Goal: Task Accomplishment & Management: Use online tool/utility

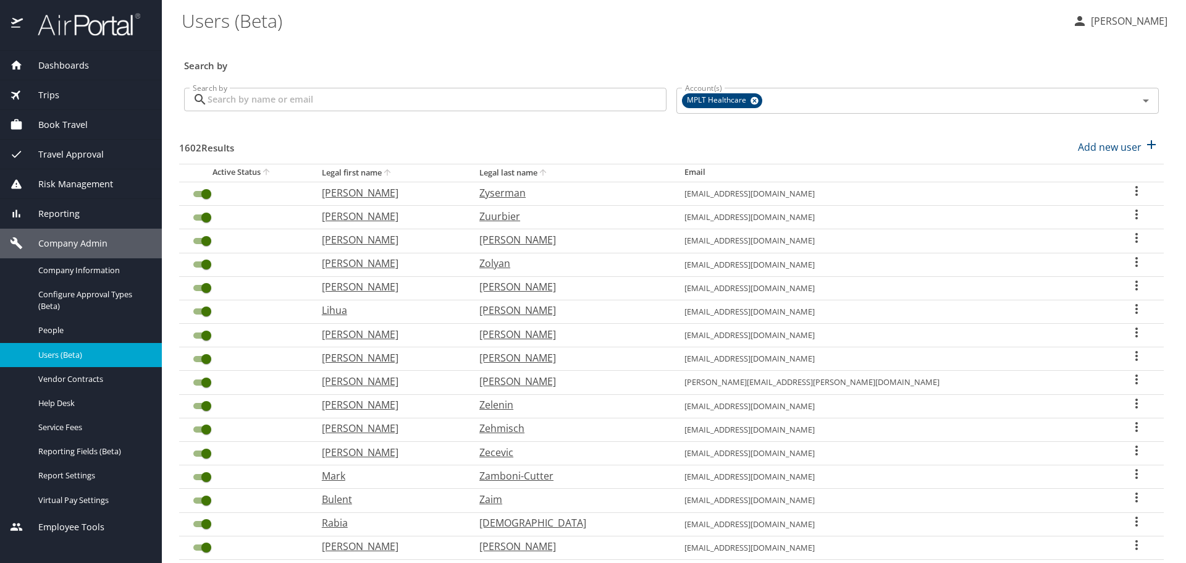
click at [563, 93] on input "Search by" at bounding box center [437, 99] width 459 height 23
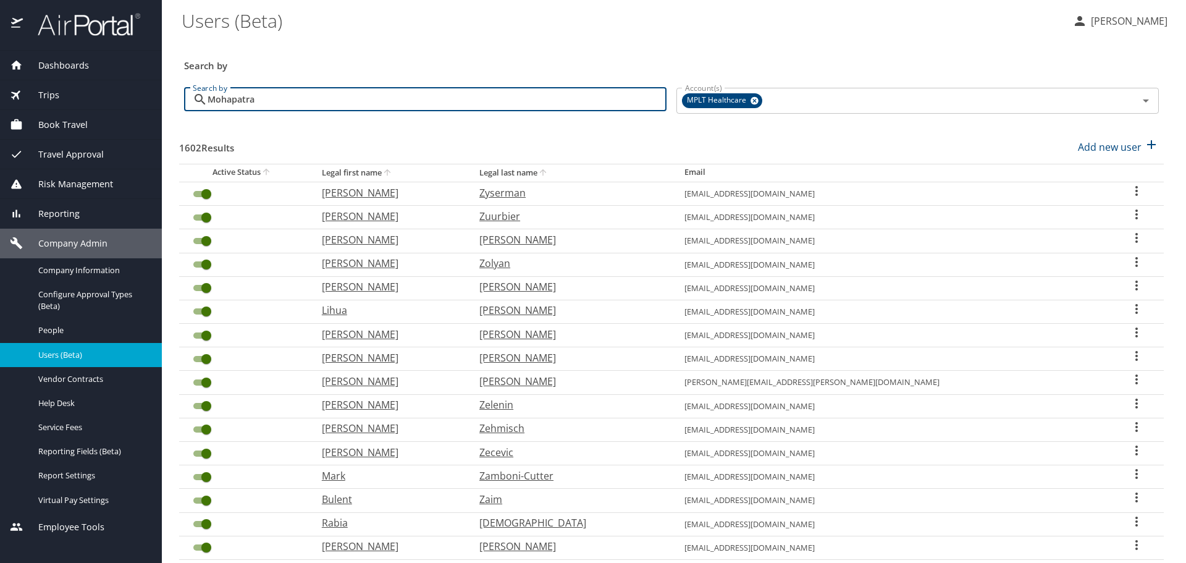
type input "Mohapatra"
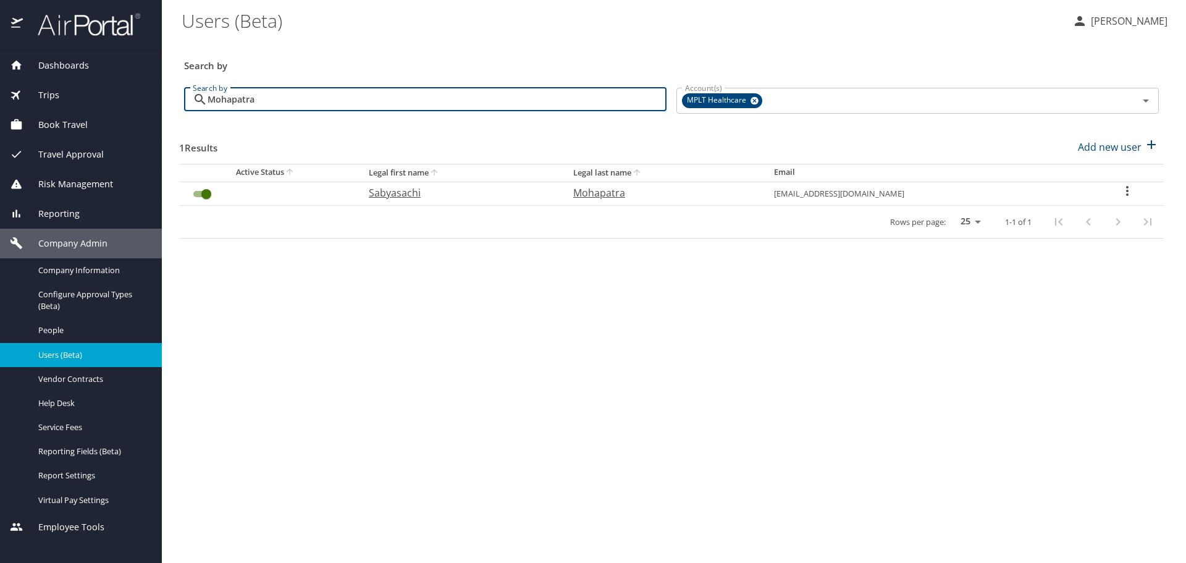
click at [415, 190] on p "Sabyasachi" at bounding box center [459, 192] width 180 height 15
select select "US"
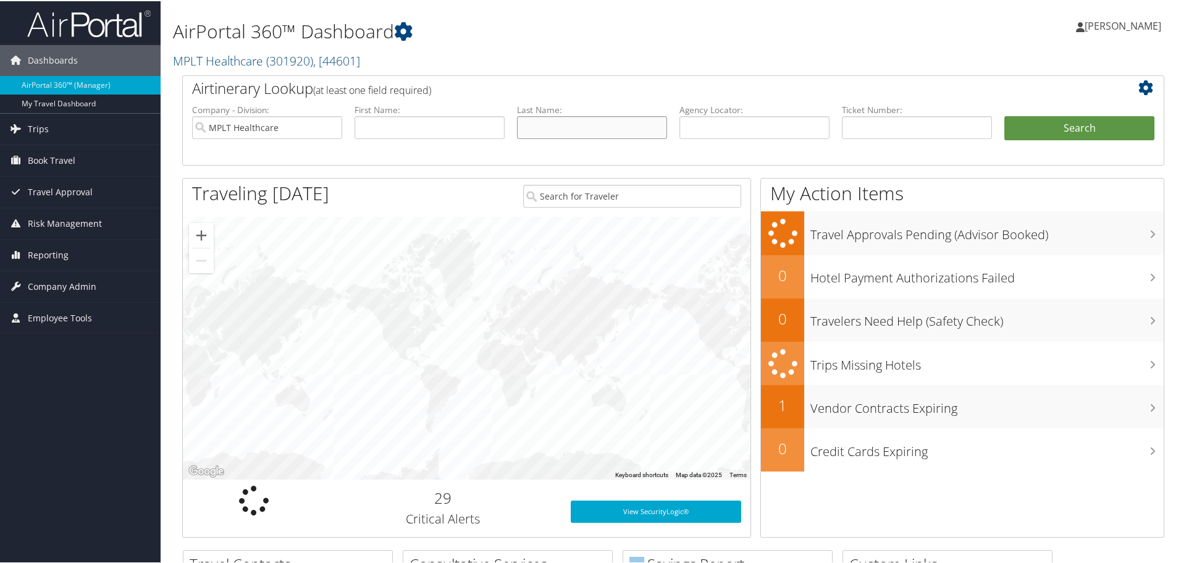
click at [562, 127] on input "text" at bounding box center [592, 126] width 150 height 23
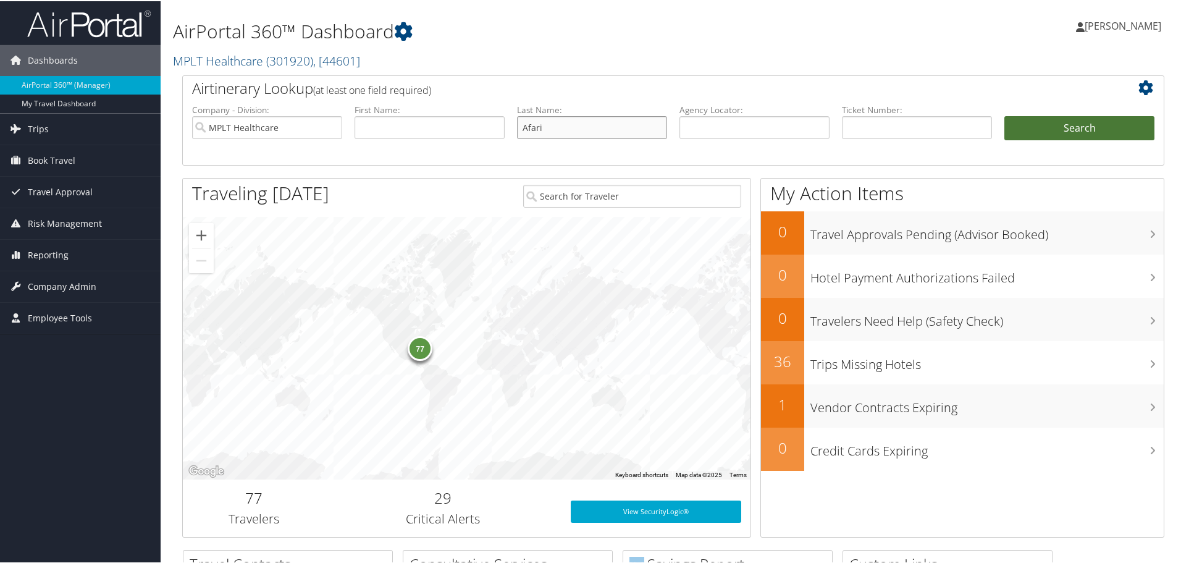
type input "Afari"
click at [1120, 133] on button "Search" at bounding box center [1080, 127] width 150 height 25
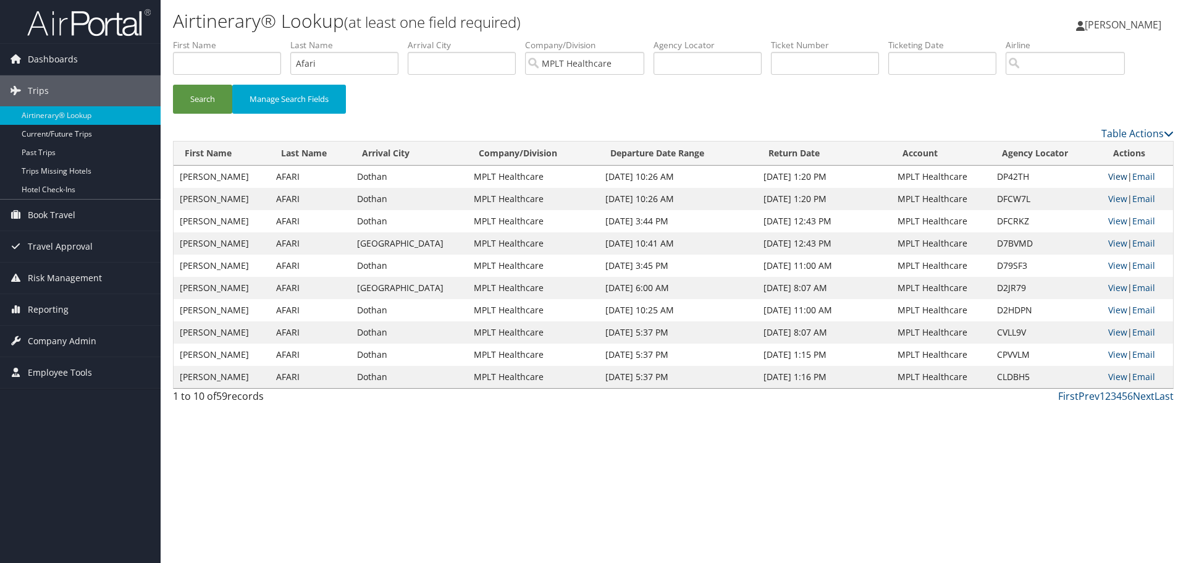
click at [1108, 172] on link "View" at bounding box center [1117, 177] width 19 height 12
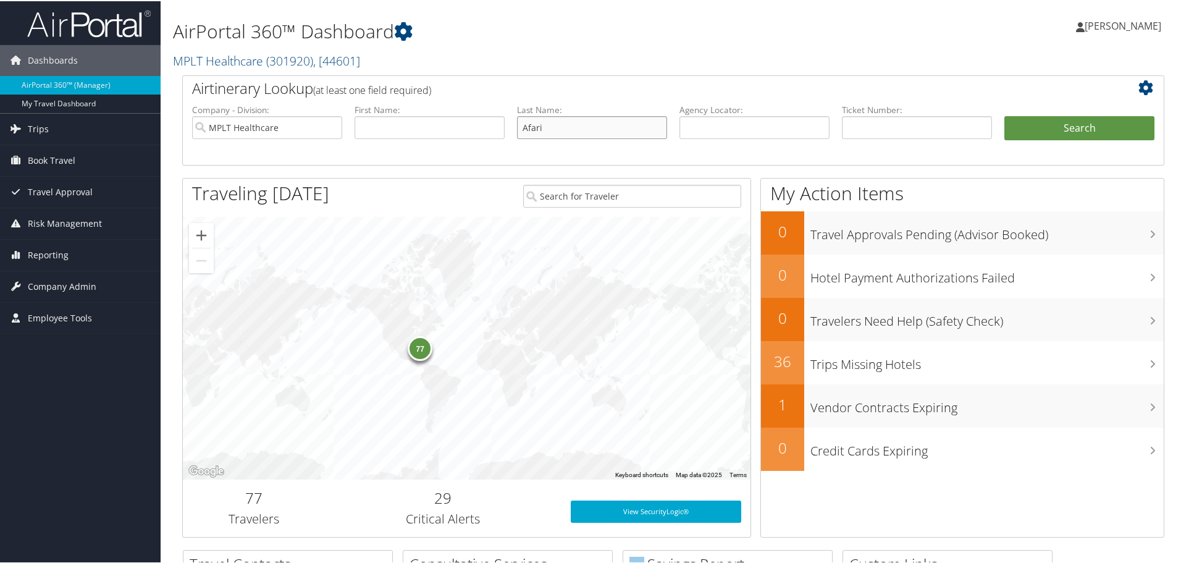
drag, startPoint x: 517, startPoint y: 125, endPoint x: 487, endPoint y: 124, distance: 29.7
click at [487, 124] on ul "Company - Division: MPLT Healthcare First Name: Last Name: Afari Agency Locator…" at bounding box center [673, 134] width 975 height 62
click at [509, 166] on div "Airtinerary Lookup (at least one field required) Company - Division: MPLT Healt…" at bounding box center [673, 311] width 1001 height 475
